Goal: Task Accomplishment & Management: Use online tool/utility

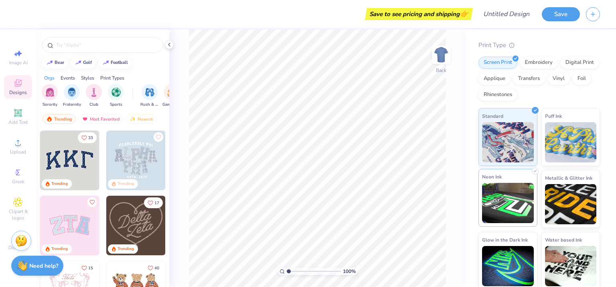
scroll to position [82, 0]
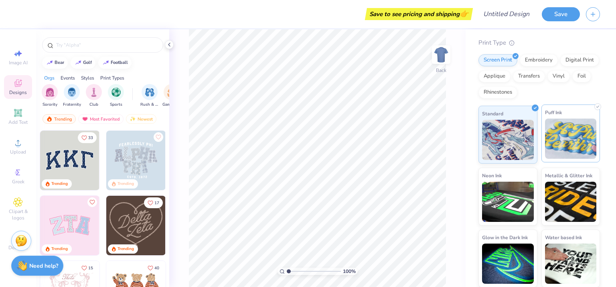
click at [555, 134] on img at bounding box center [571, 138] width 52 height 40
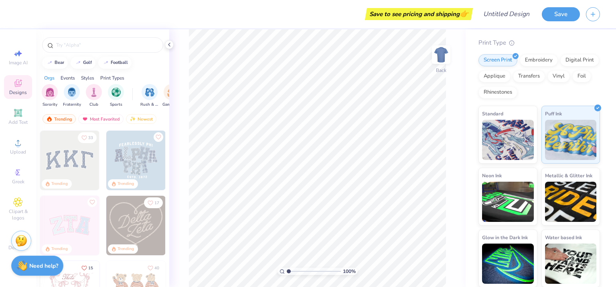
scroll to position [120, 0]
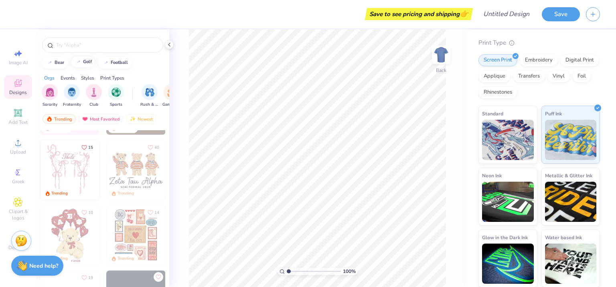
click at [83, 62] on div "golf" at bounding box center [87, 61] width 9 height 4
type input "golf"
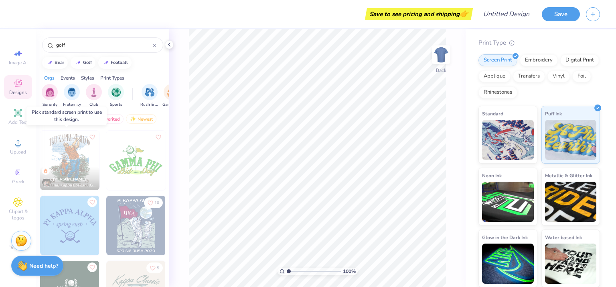
click at [63, 149] on img at bounding box center [69, 159] width 59 height 59
click at [65, 151] on img at bounding box center [69, 159] width 59 height 59
click at [119, 152] on img at bounding box center [135, 159] width 59 height 59
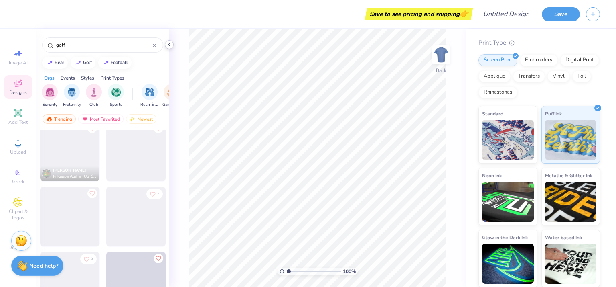
click at [167, 46] on icon at bounding box center [169, 44] width 6 height 6
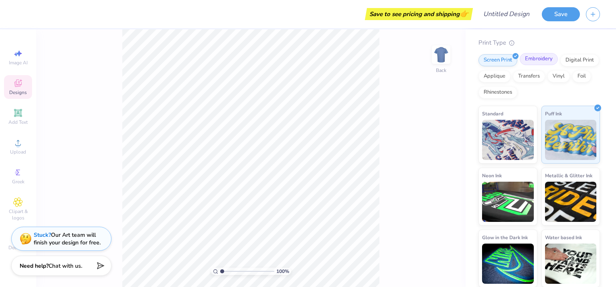
click at [539, 63] on div "Embroidery" at bounding box center [539, 59] width 38 height 12
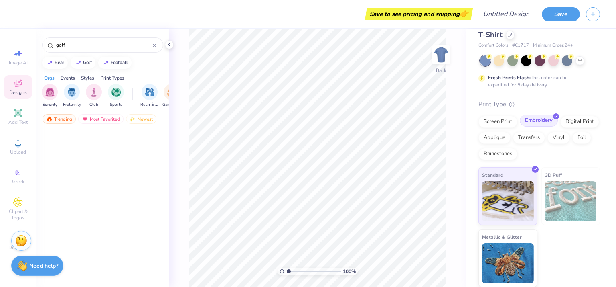
scroll to position [20, 0]
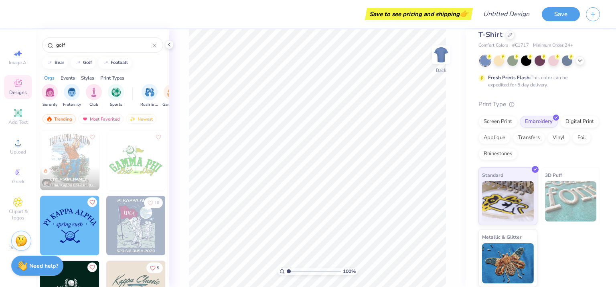
click at [81, 223] on img at bounding box center [69, 224] width 59 height 59
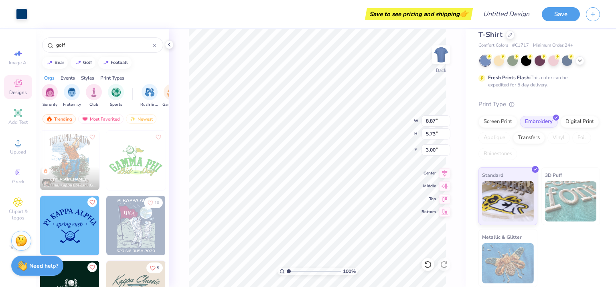
type input "8.87"
type input "5.73"
type input "3.99"
type input "5.84"
type input "3.78"
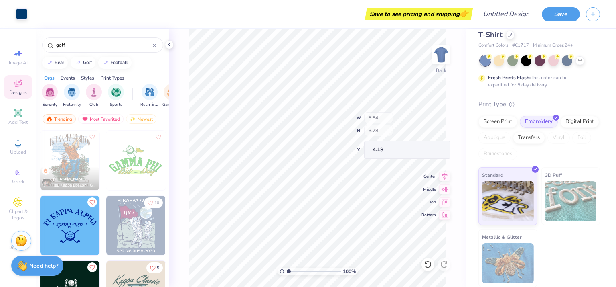
type input "4.18"
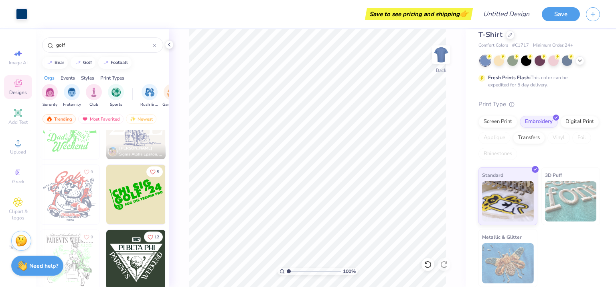
scroll to position [1485, 0]
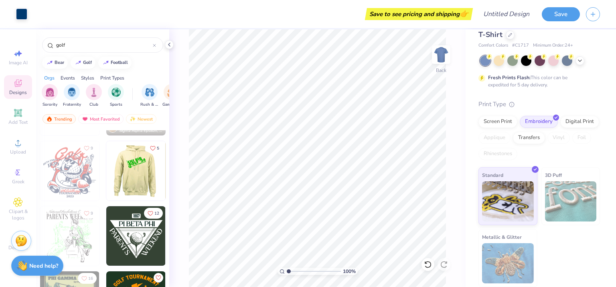
click at [142, 165] on img at bounding box center [135, 170] width 59 height 59
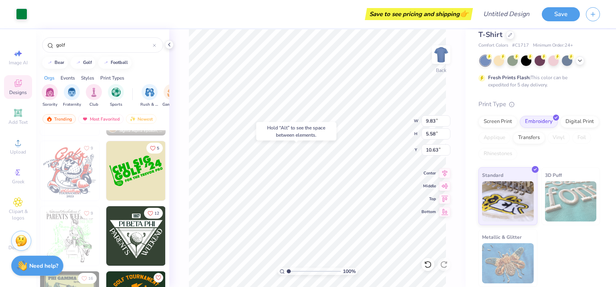
type input "10.63"
type input "7.33"
type input "4.16"
type input "10.42"
click at [557, 196] on img at bounding box center [571, 201] width 52 height 40
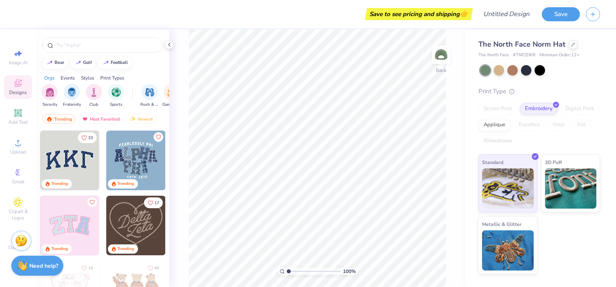
click at [61, 163] on img at bounding box center [69, 159] width 59 height 59
click at [142, 159] on img at bounding box center [135, 159] width 59 height 59
